Goal: Task Accomplishment & Management: Manage account settings

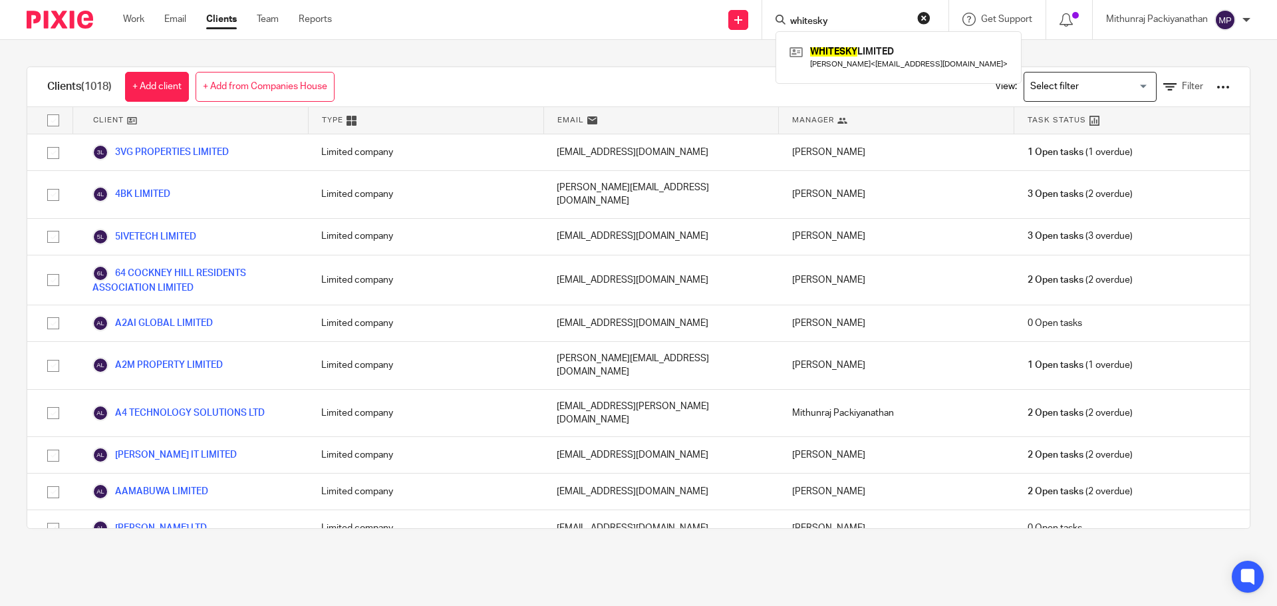
type input "whitesky"
click button "submit" at bounding box center [0, 0] width 0 height 0
drag, startPoint x: 868, startPoint y: 66, endPoint x: 918, endPoint y: 66, distance: 50.5
click at [868, 66] on link at bounding box center [898, 57] width 225 height 31
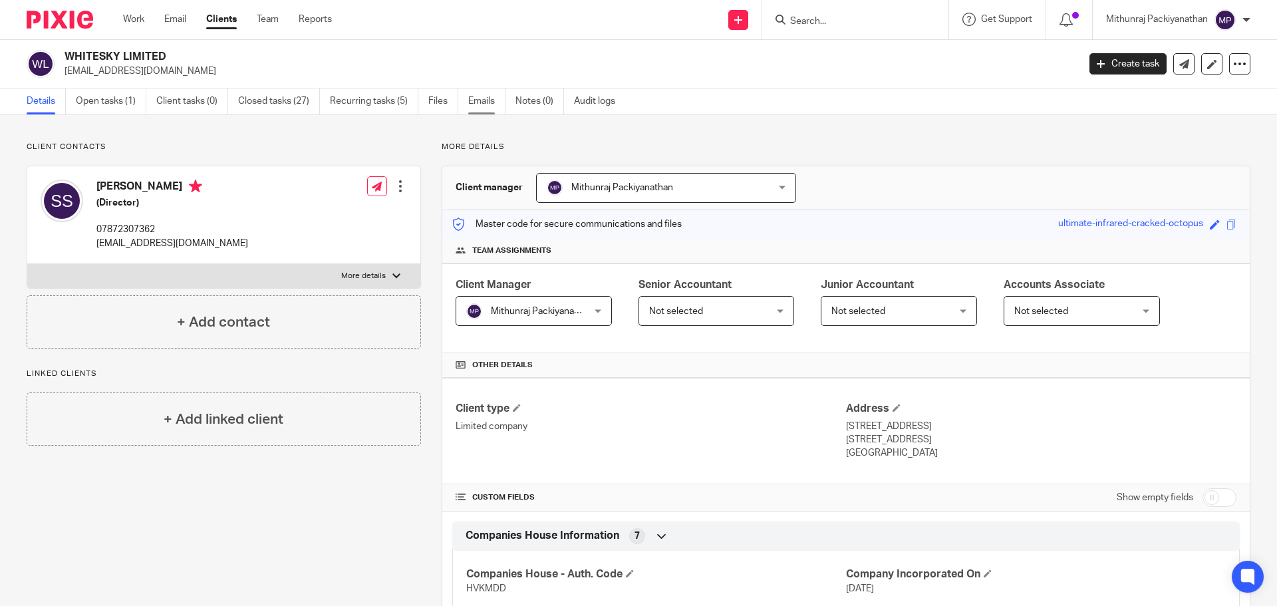
click at [474, 94] on link "Emails" at bounding box center [486, 101] width 37 height 26
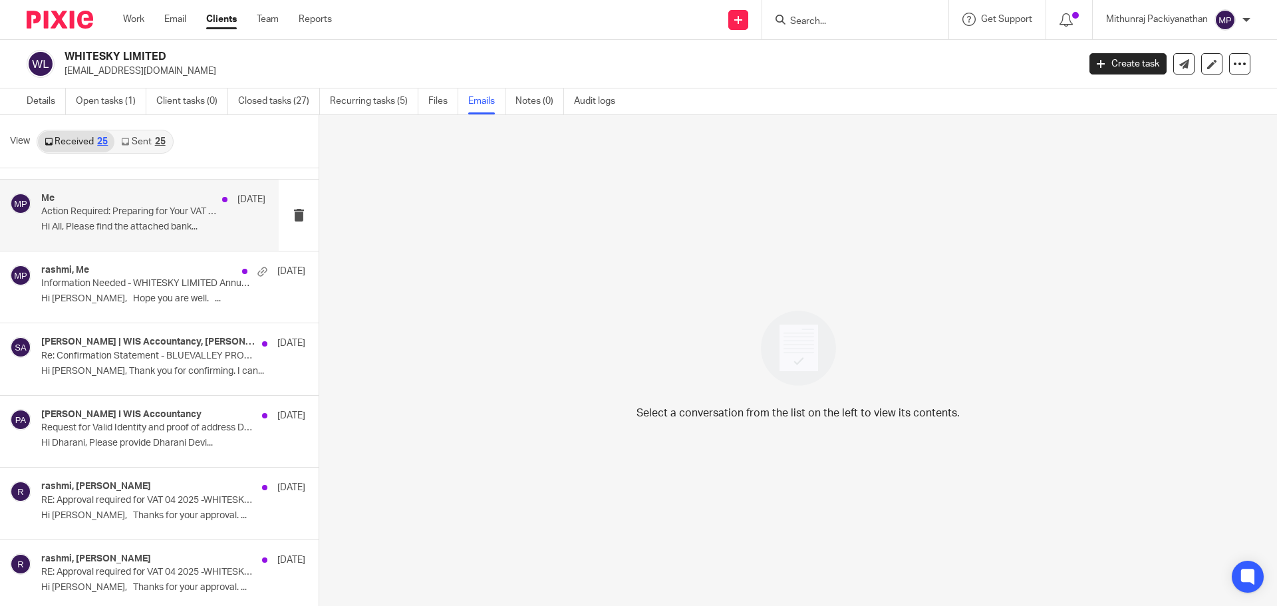
scroll to position [199, 0]
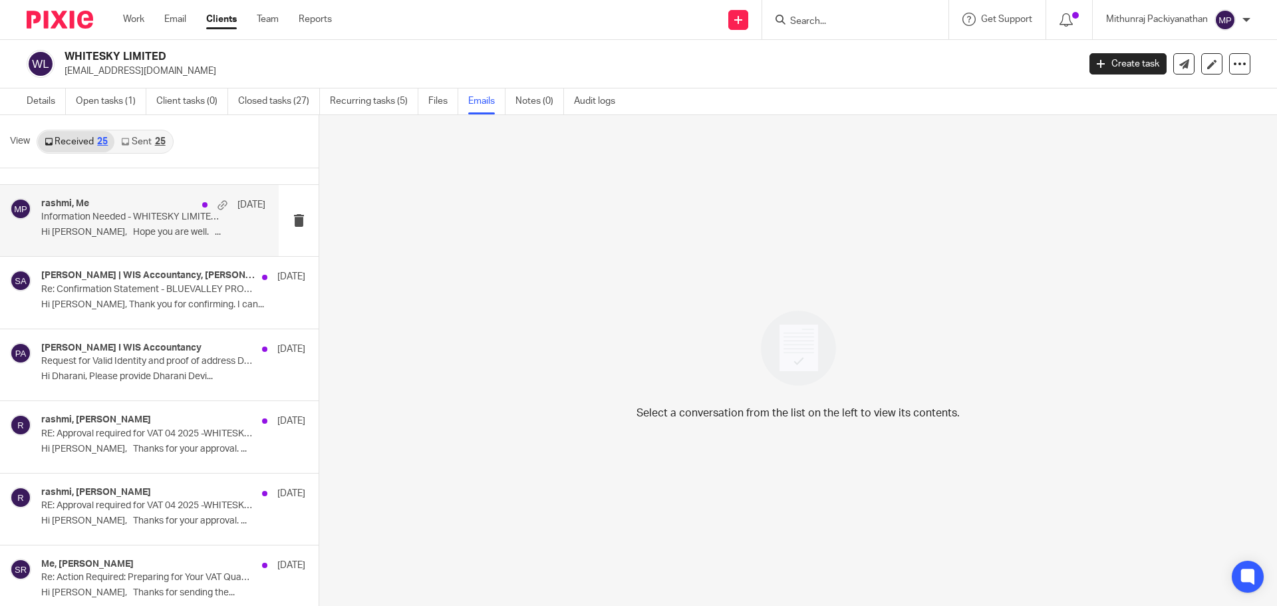
click at [126, 225] on div "rashmi, Me 31 Jul Information Needed - WHITESKY LIMITED Annual Accounts for YE …" at bounding box center [153, 220] width 224 height 45
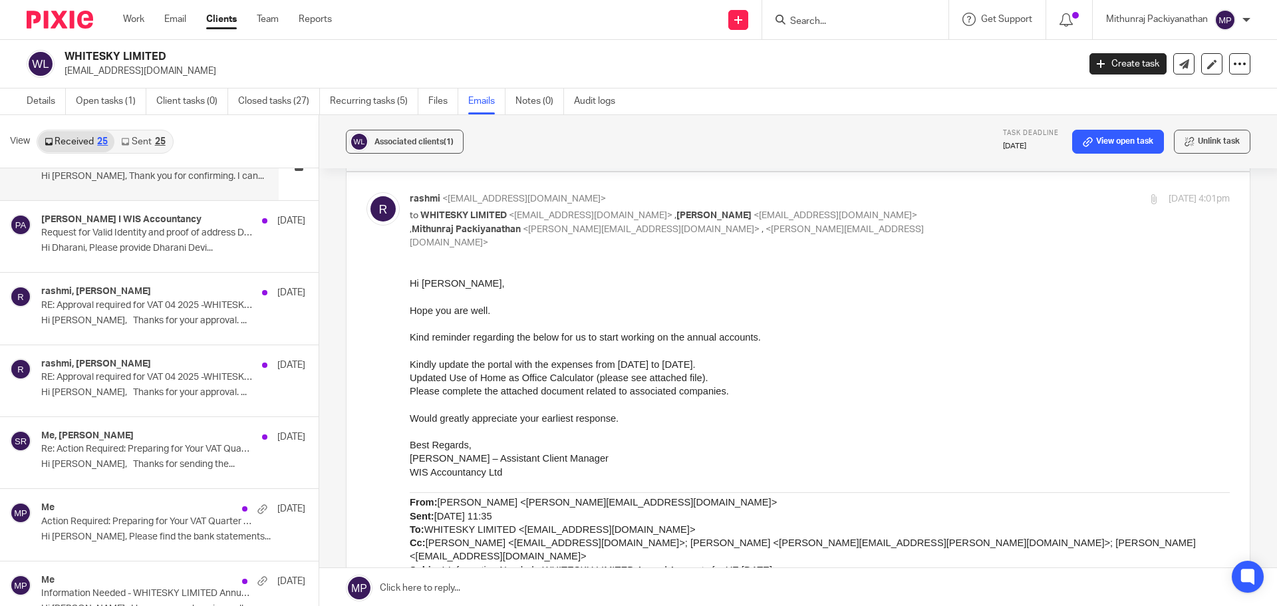
scroll to position [332, 0]
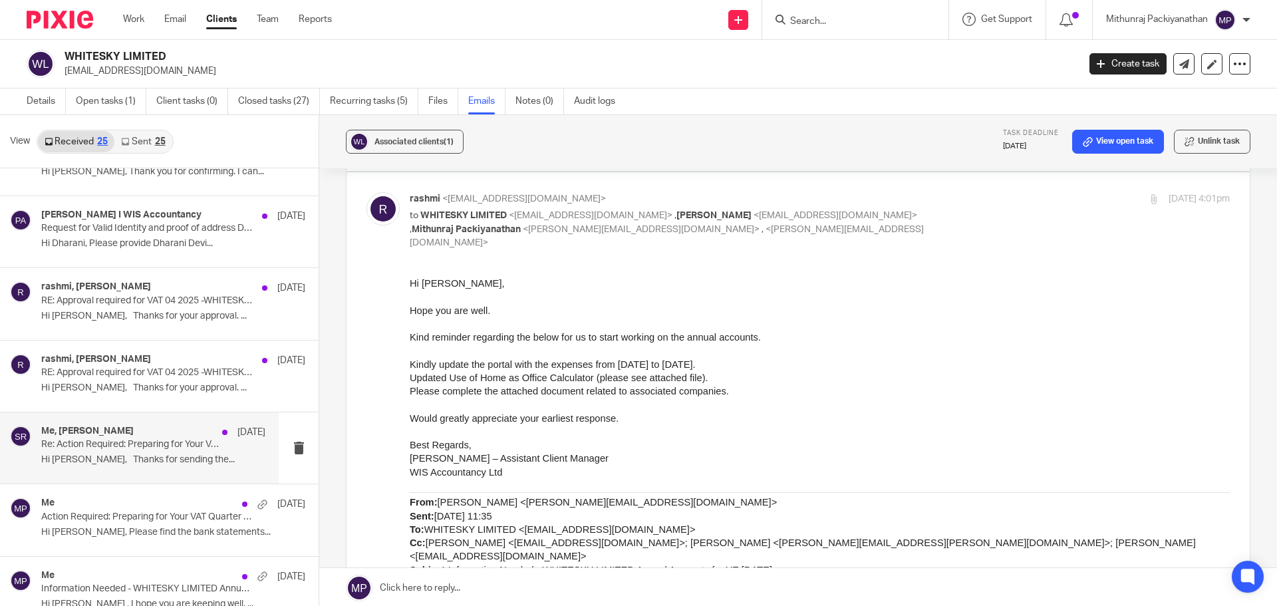
click at [135, 445] on p "Re: Action Required: Preparing for Your VAT Quarter - WHITESKY LIMITED" at bounding box center [131, 444] width 180 height 11
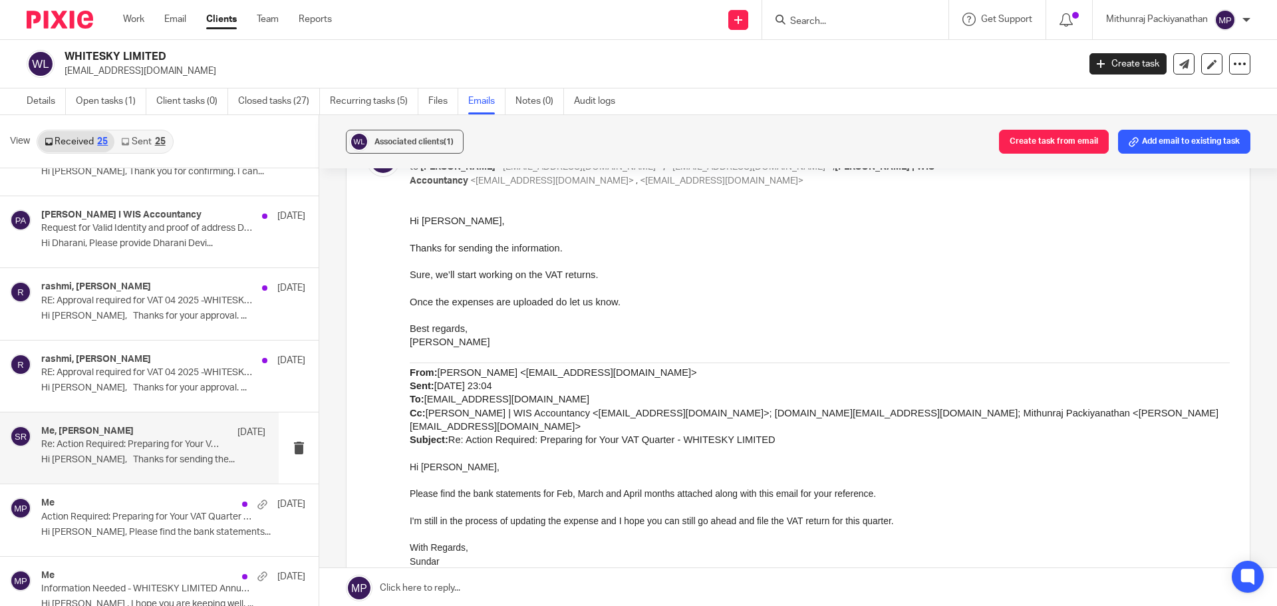
scroll to position [266, 0]
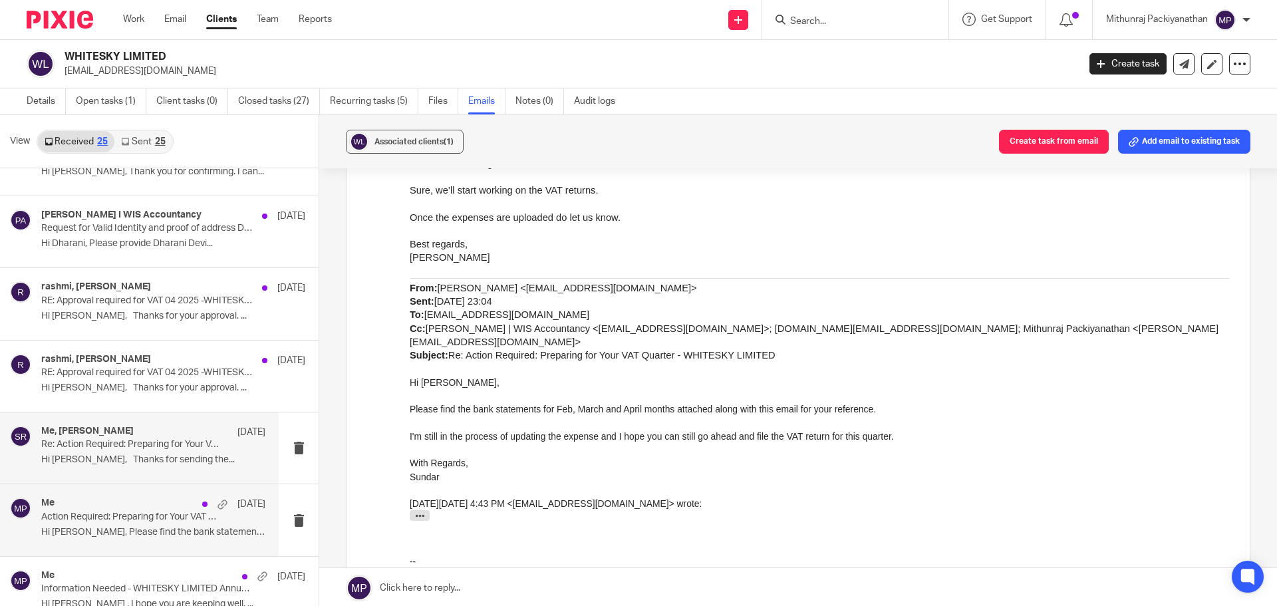
click at [154, 501] on div "Me 14 May" at bounding box center [153, 503] width 224 height 13
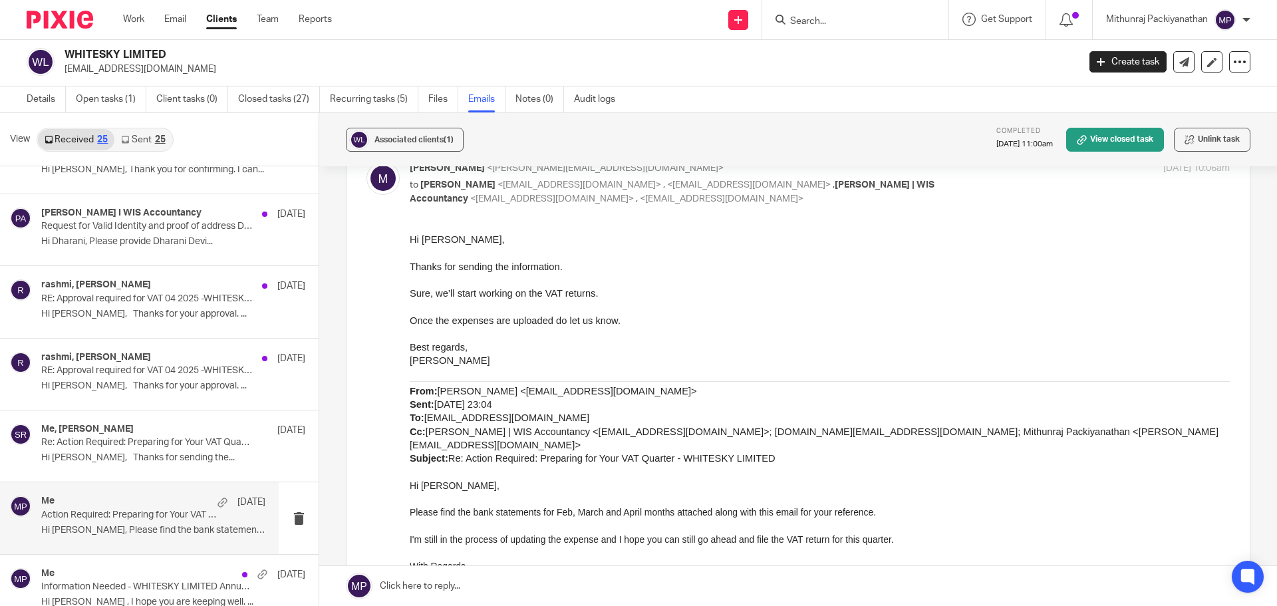
scroll to position [271, 0]
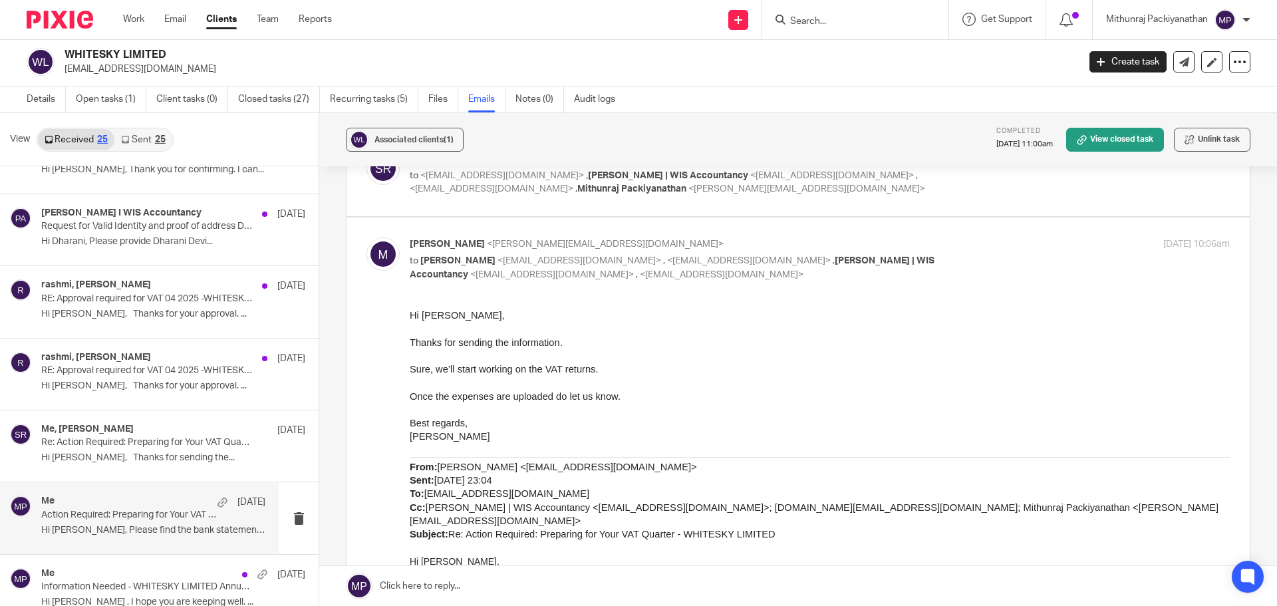
click at [730, 191] on label at bounding box center [797, 174] width 903 height 84
click at [366, 152] on input "checkbox" at bounding box center [366, 151] width 1 height 1
checkbox input "true"
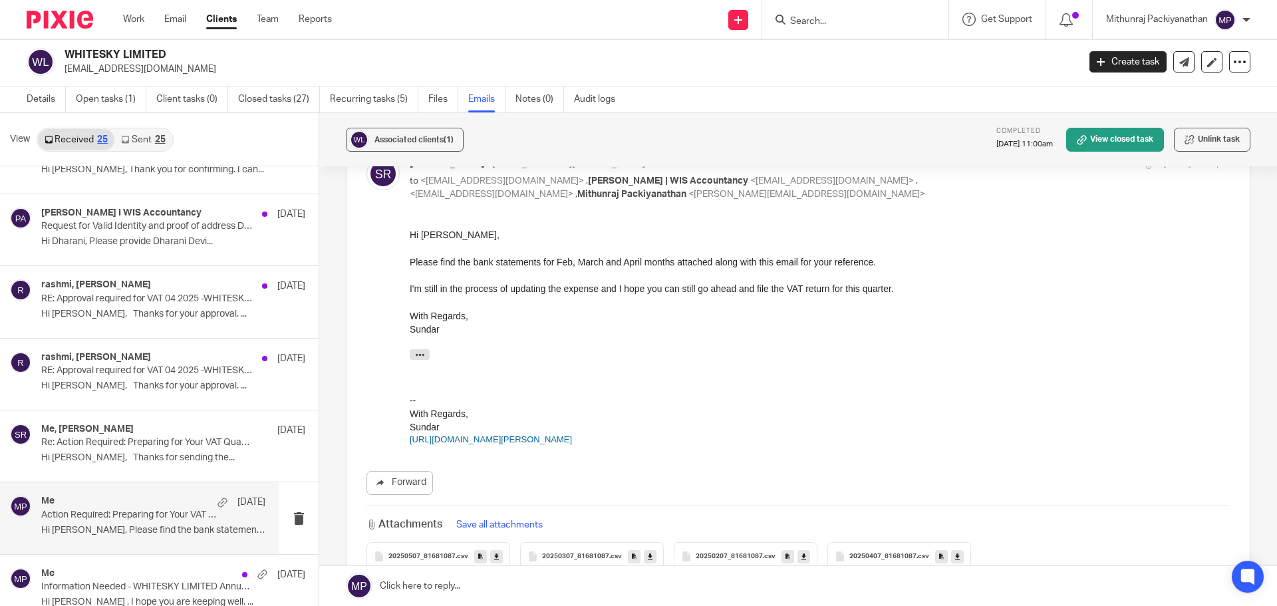
scroll to position [337, 0]
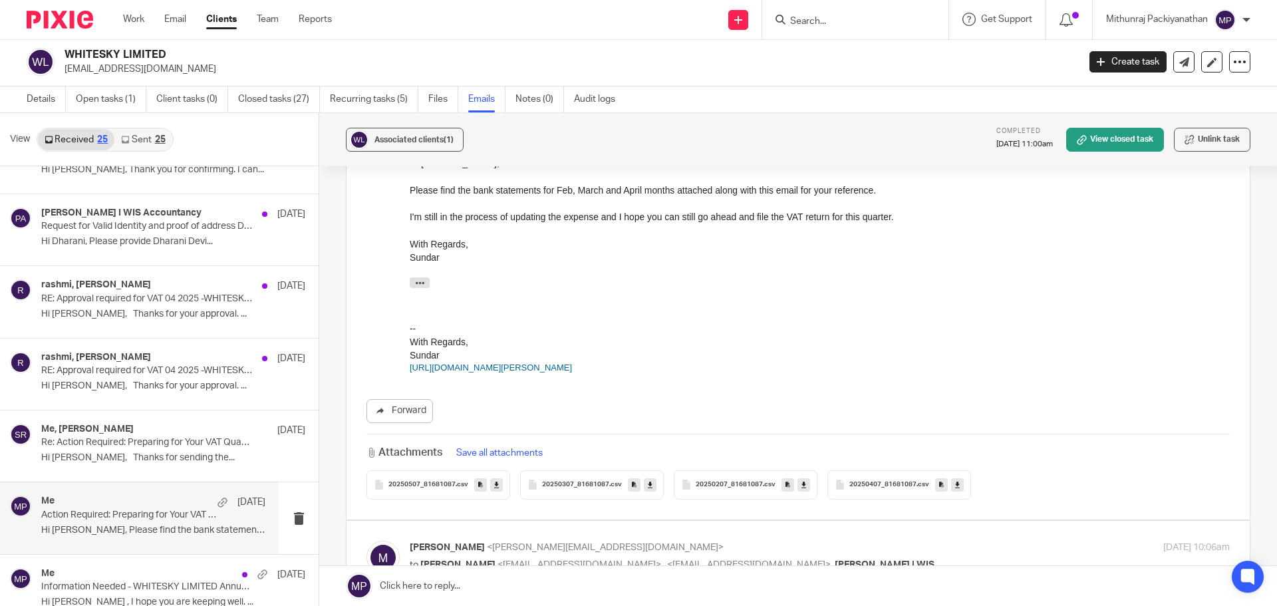
click at [412, 481] on span "20250507_81681087" at bounding box center [421, 485] width 67 height 8
click at [577, 481] on span "20250307_81681087" at bounding box center [575, 485] width 67 height 8
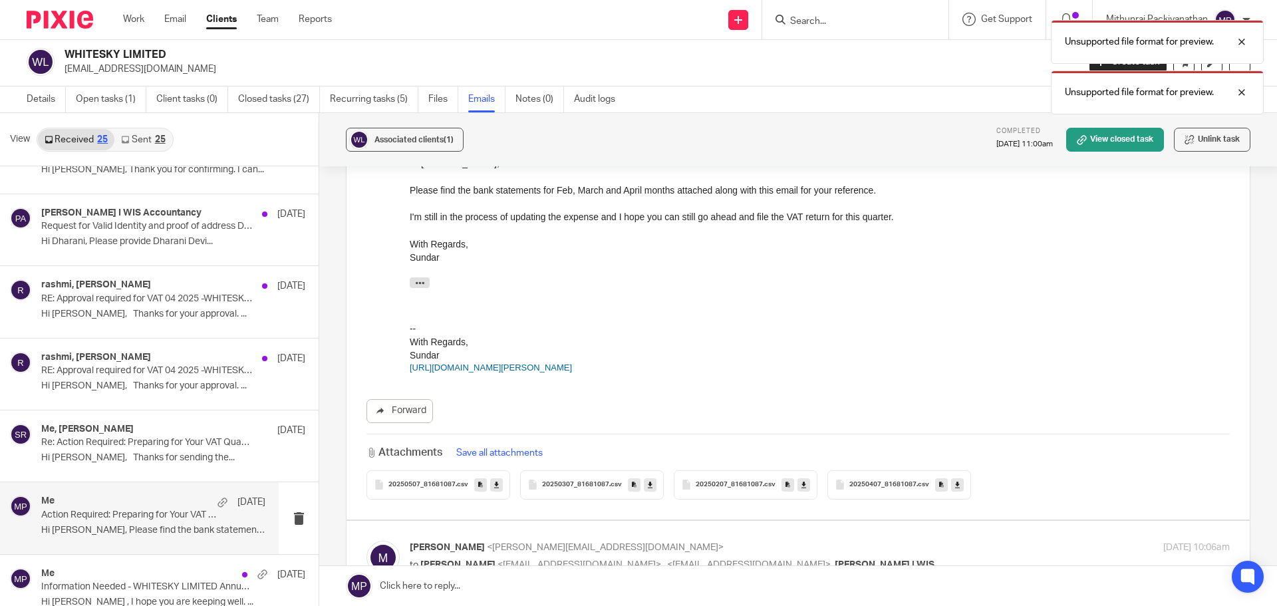
click at [494, 479] on icon at bounding box center [496, 484] width 5 height 10
